Goal: Transaction & Acquisition: Purchase product/service

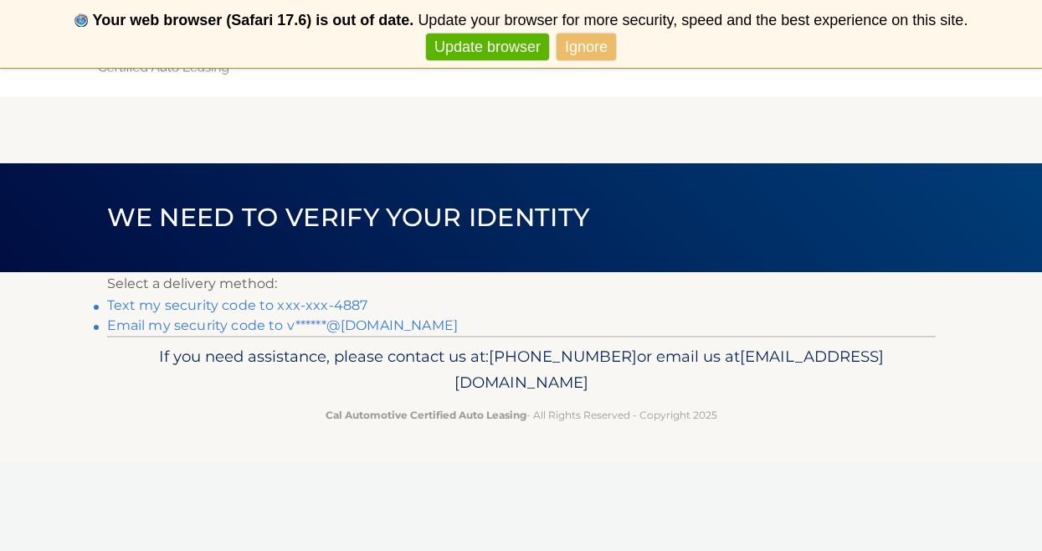
click at [331, 310] on link "Text my security code to xxx-xxx-4887" at bounding box center [237, 305] width 261 height 16
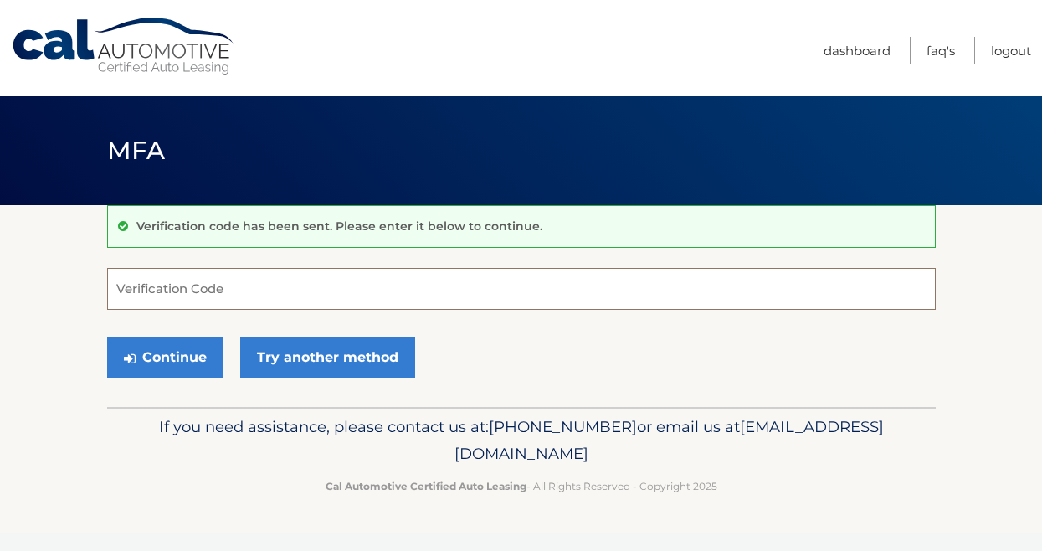
click at [152, 286] on input "Verification Code" at bounding box center [521, 289] width 829 height 42
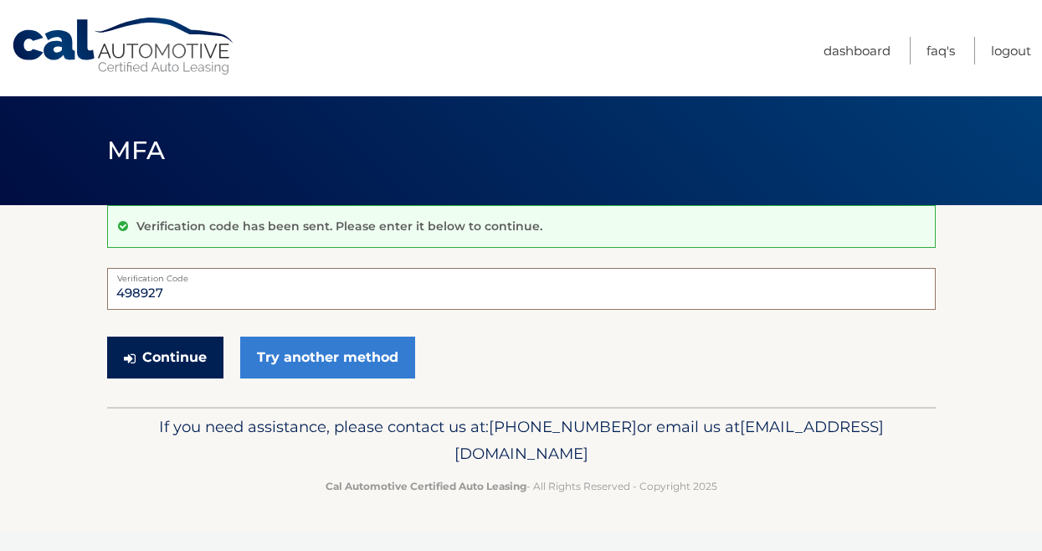
type input "498927"
click at [152, 357] on button "Continue" at bounding box center [165, 357] width 116 height 42
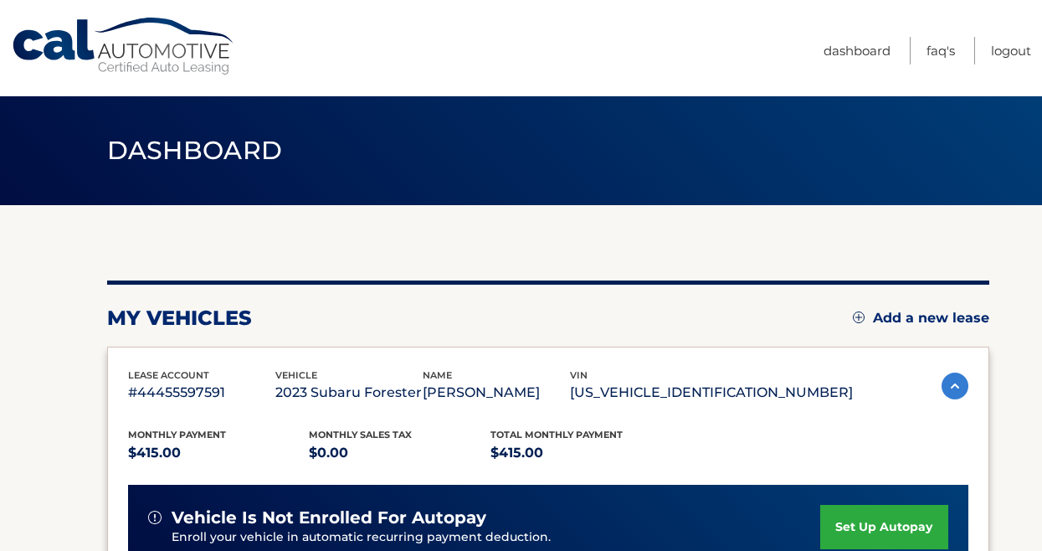
click at [1021, 448] on section "my vehicles Add a new lease lease account #44455597591 vehicle 2023 Subaru Fore…" at bounding box center [521, 546] width 1042 height 682
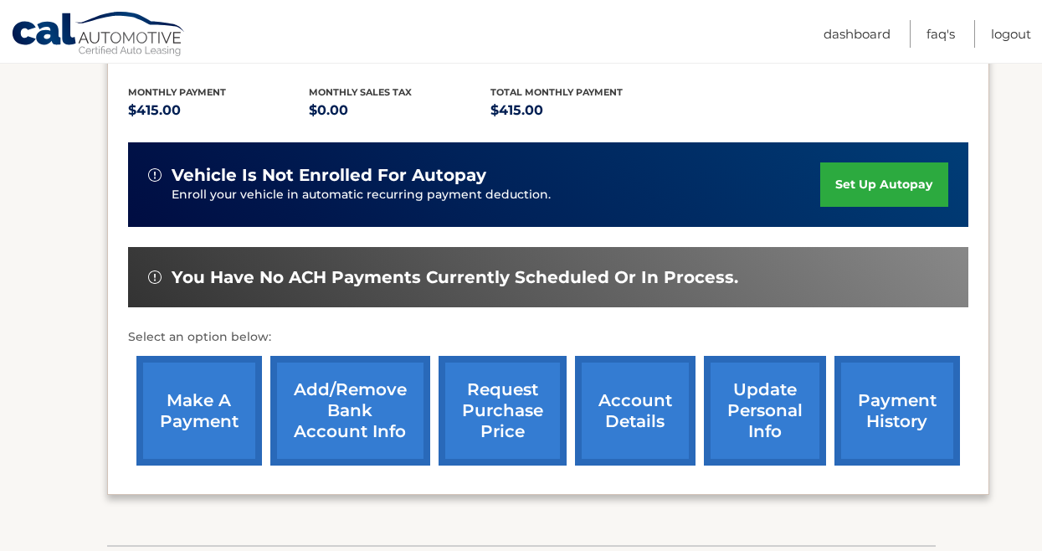
scroll to position [345, 0]
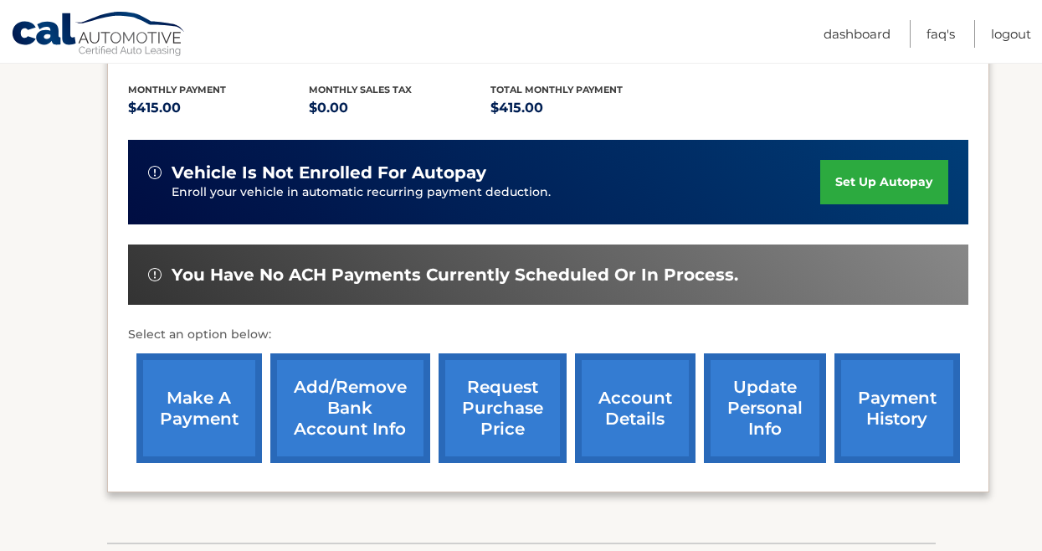
click at [194, 393] on link "make a payment" at bounding box center [199, 408] width 126 height 110
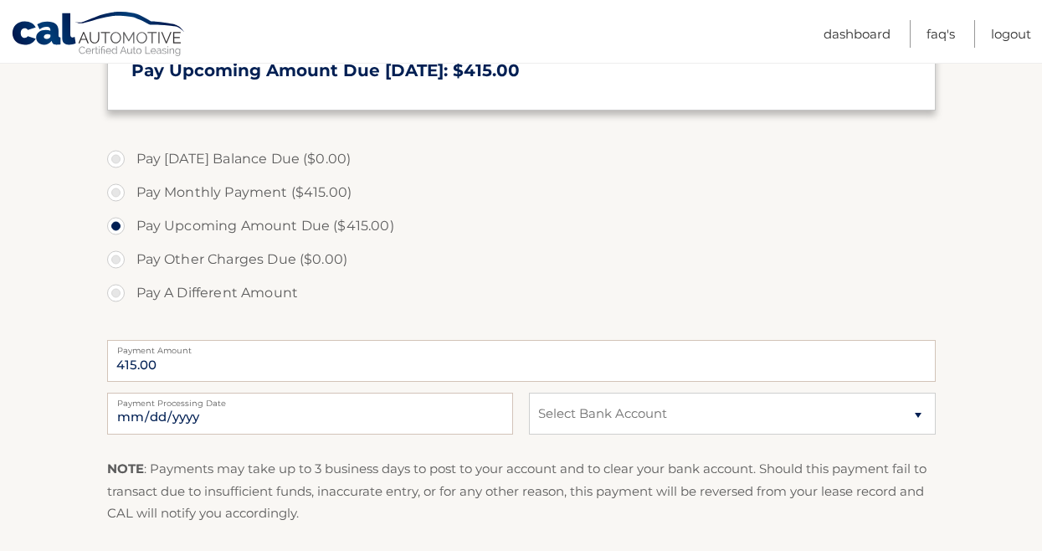
scroll to position [445, 0]
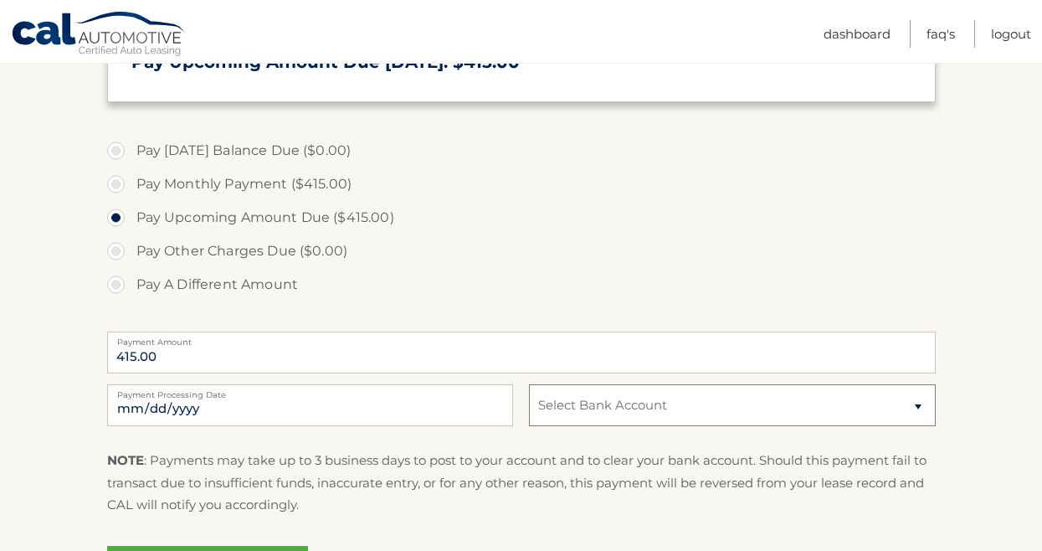
select select "OTMxYjMzYTQtZGM0Yi00NWQ1LTkzZjgtMTFmM2I4OWRjMWZh"
click at [1024, 440] on section "Account Overview | Make a Payment Payment Information [DATE] Balance Due: = $0.…" at bounding box center [521, 192] width 1042 height 864
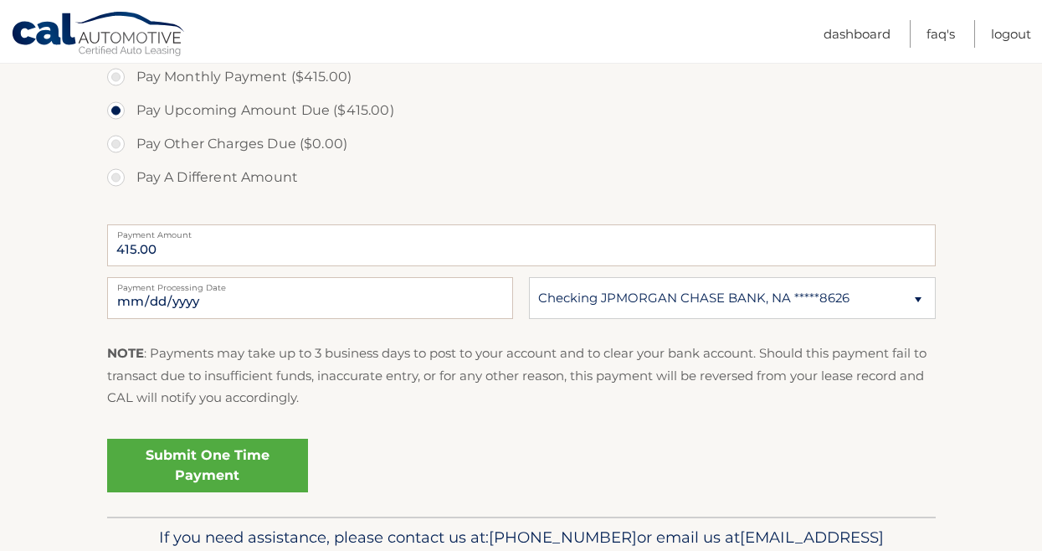
scroll to position [646, 0]
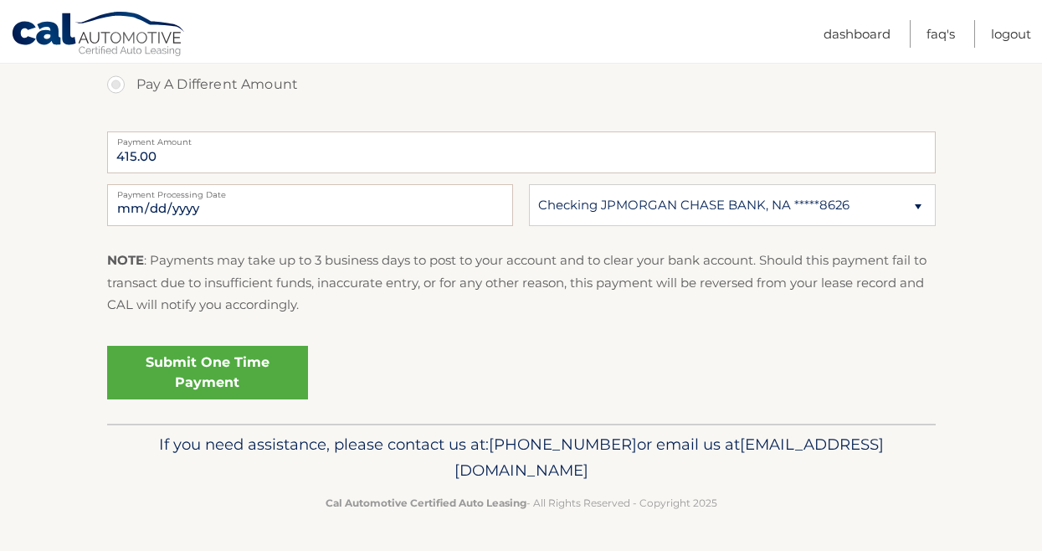
click at [203, 365] on link "Submit One Time Payment" at bounding box center [207, 373] width 201 height 54
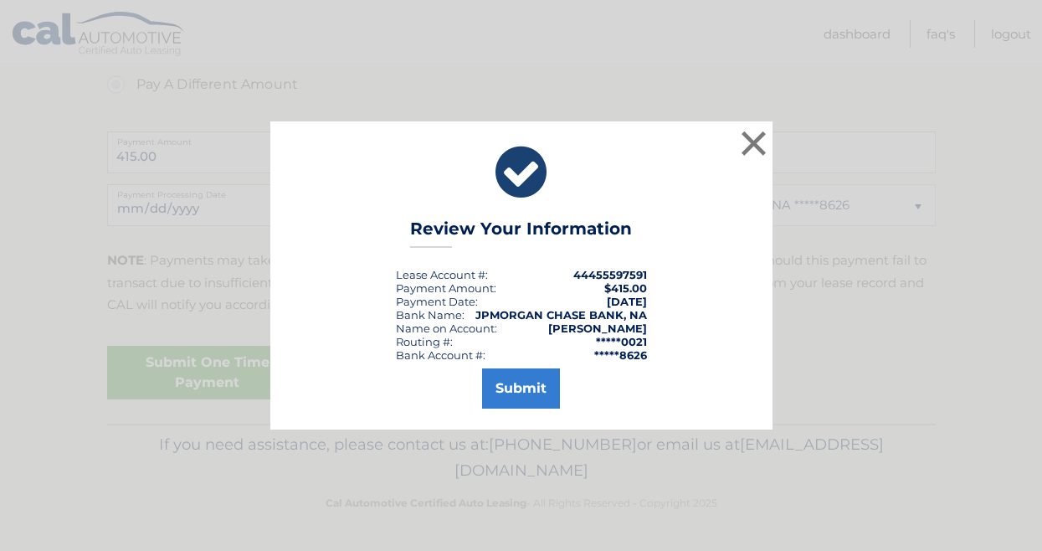
scroll to position [641, 0]
click at [523, 390] on button "Submit" at bounding box center [521, 388] width 78 height 40
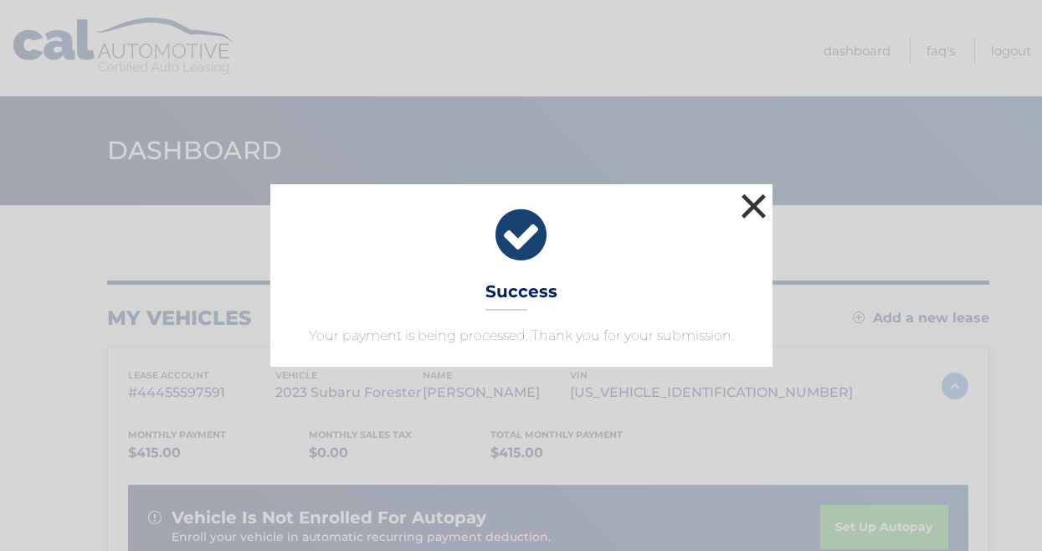
click at [753, 208] on button "×" at bounding box center [753, 205] width 33 height 33
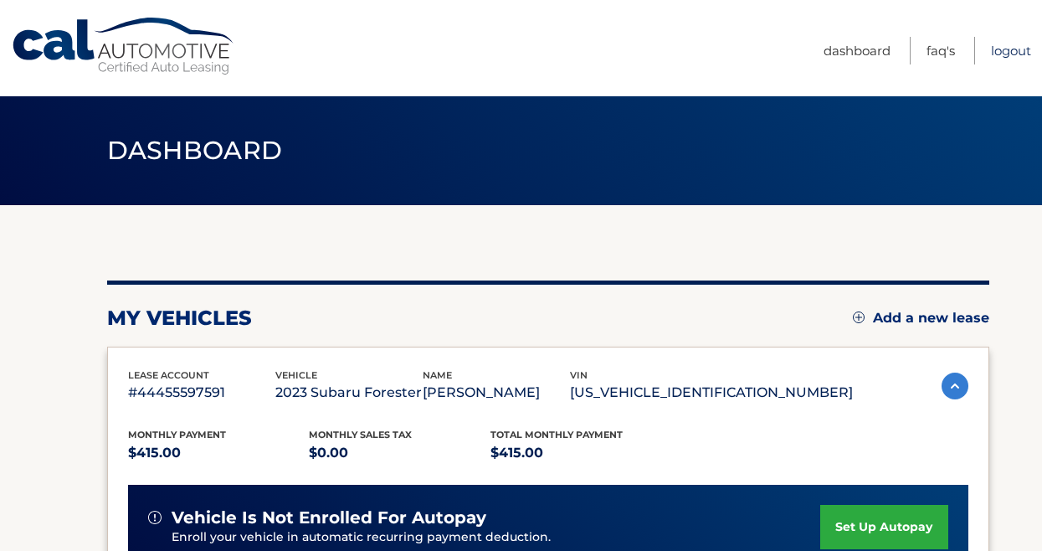
click at [1007, 51] on link "Logout" at bounding box center [1011, 51] width 40 height 28
